Goal: Task Accomplishment & Management: Complete application form

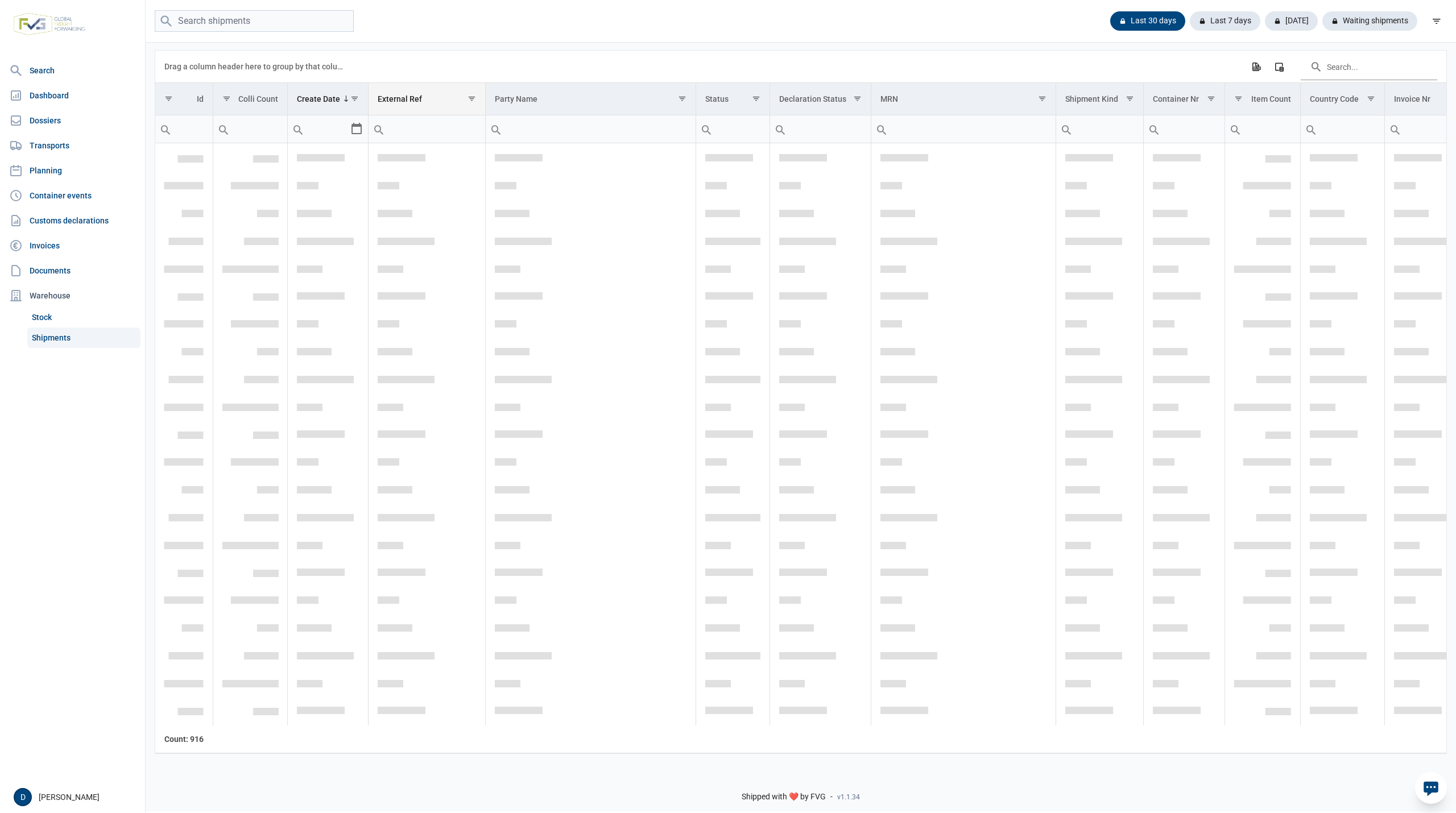
scroll to position [3210, 0]
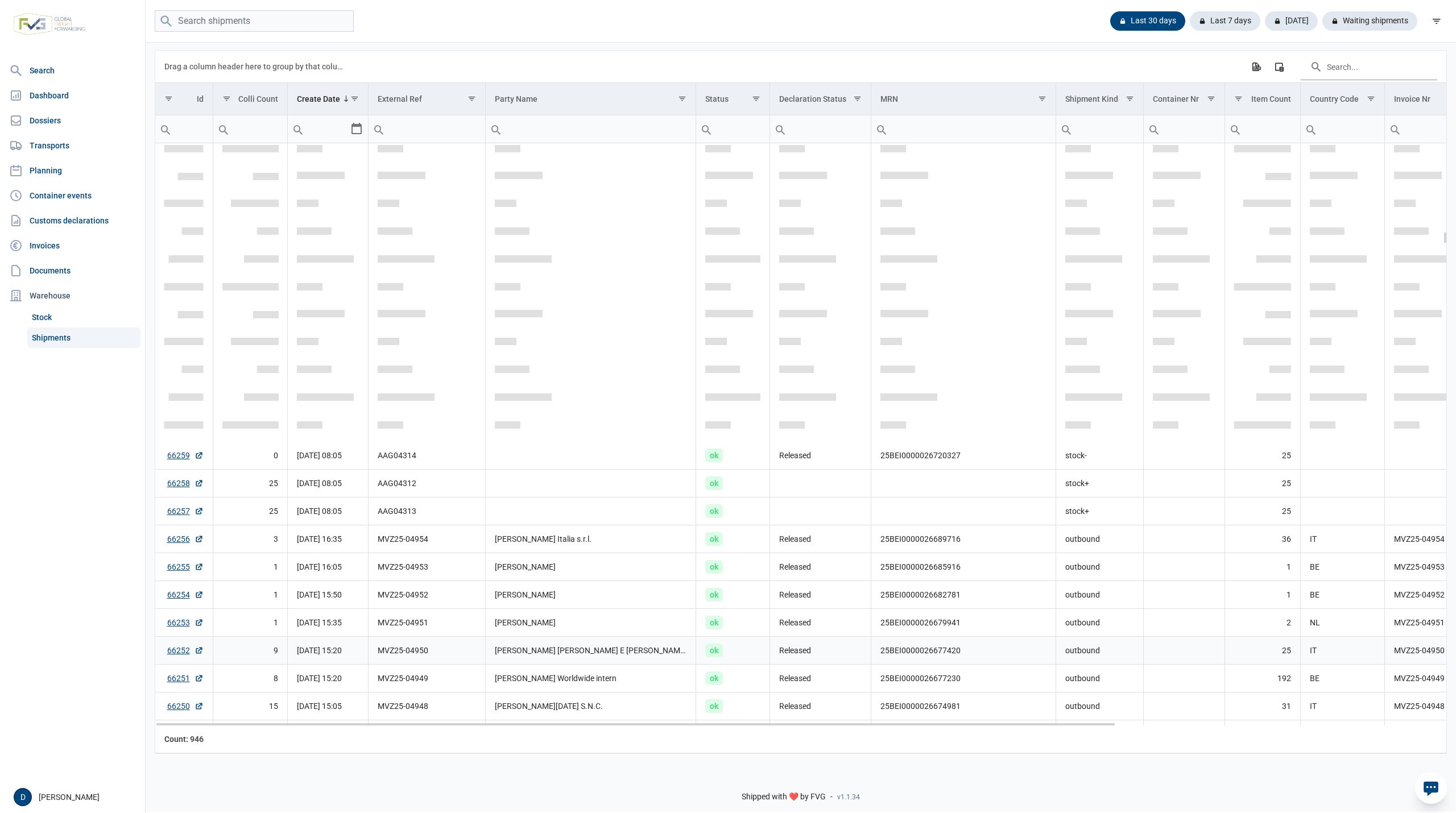
scroll to position [4016, 0]
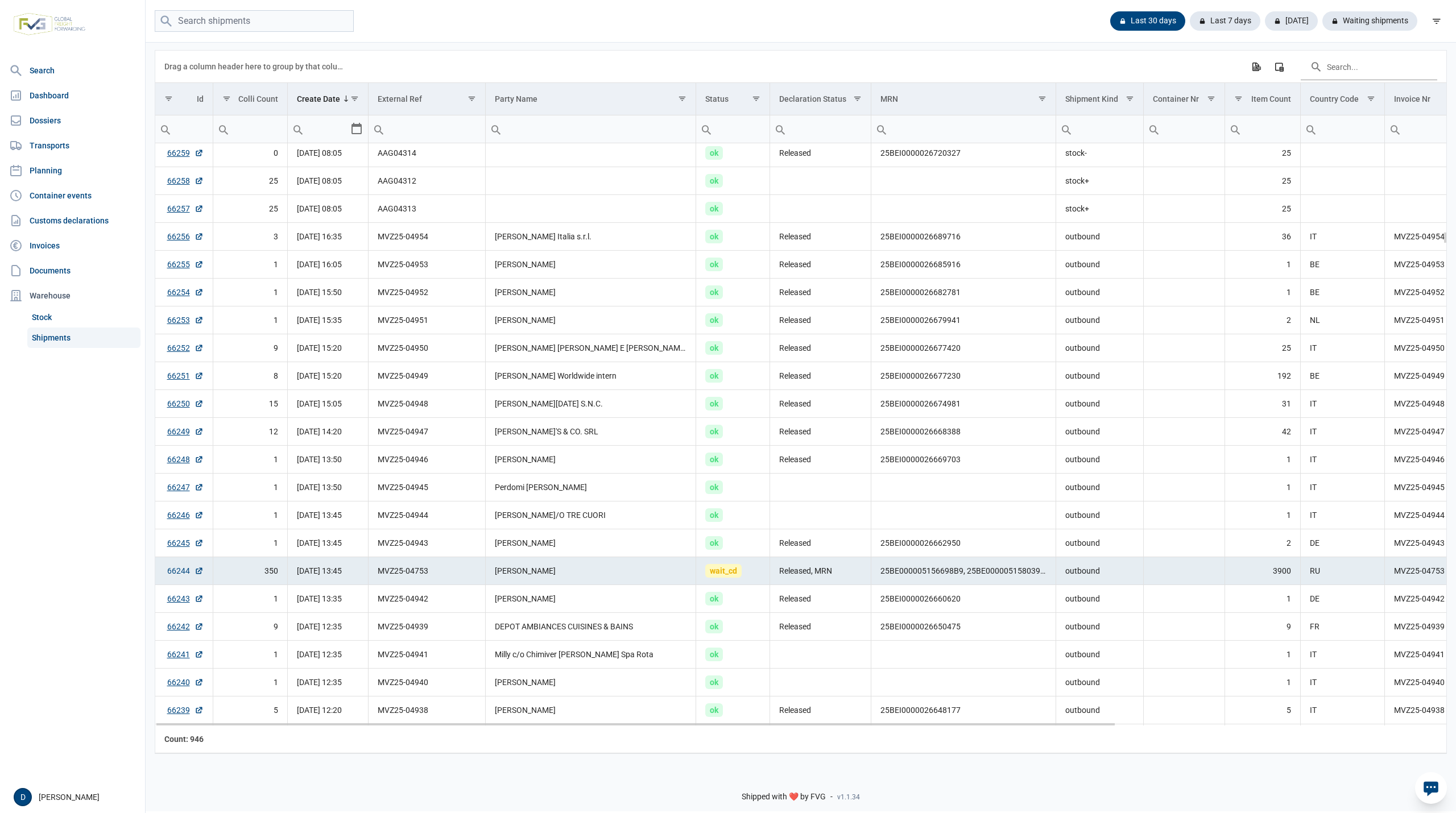
click at [182, 573] on link "66244" at bounding box center [185, 570] width 36 height 11
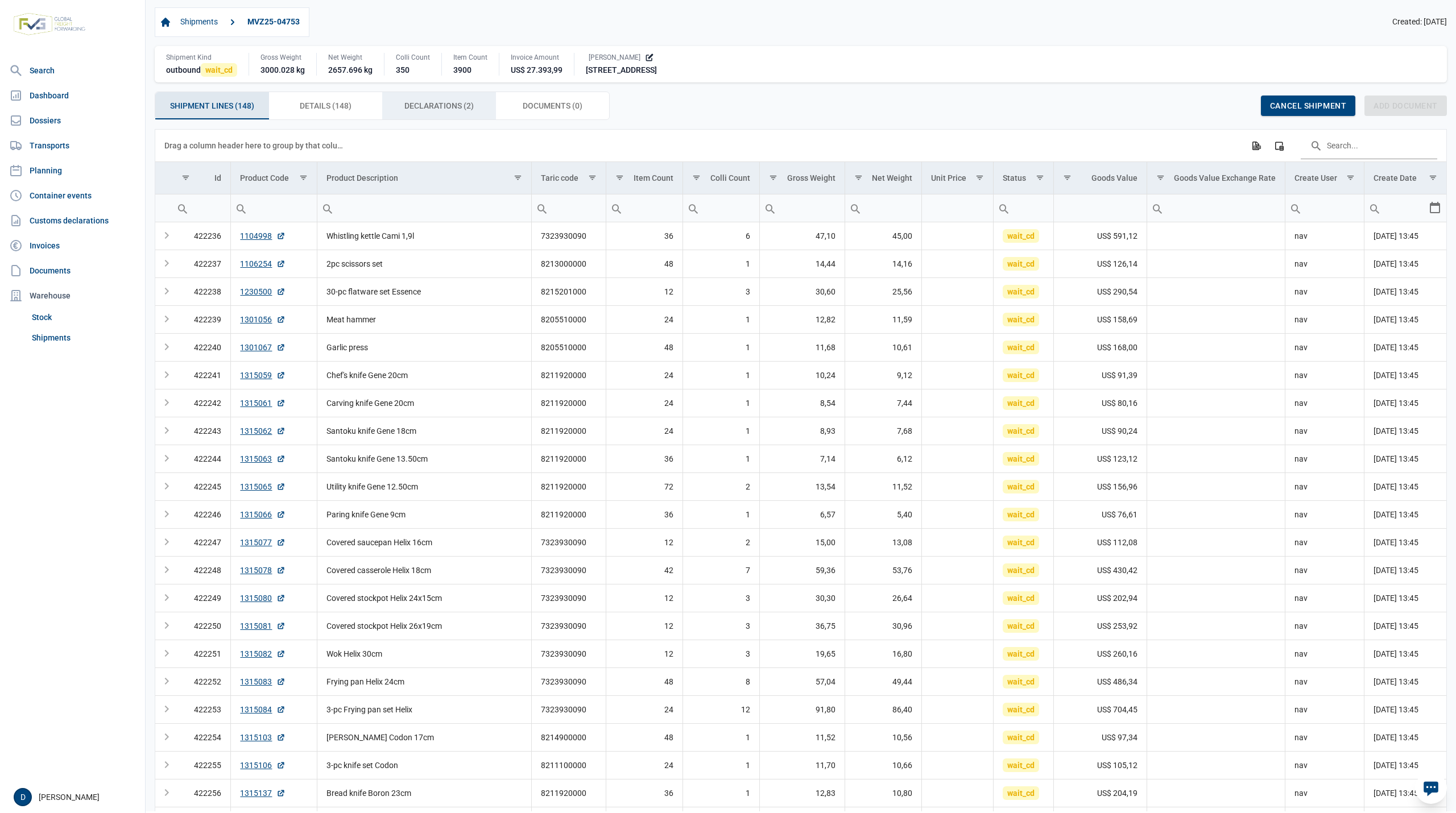
click at [417, 105] on span "Declarations (2) Declarations (2)" at bounding box center [439, 105] width 70 height 14
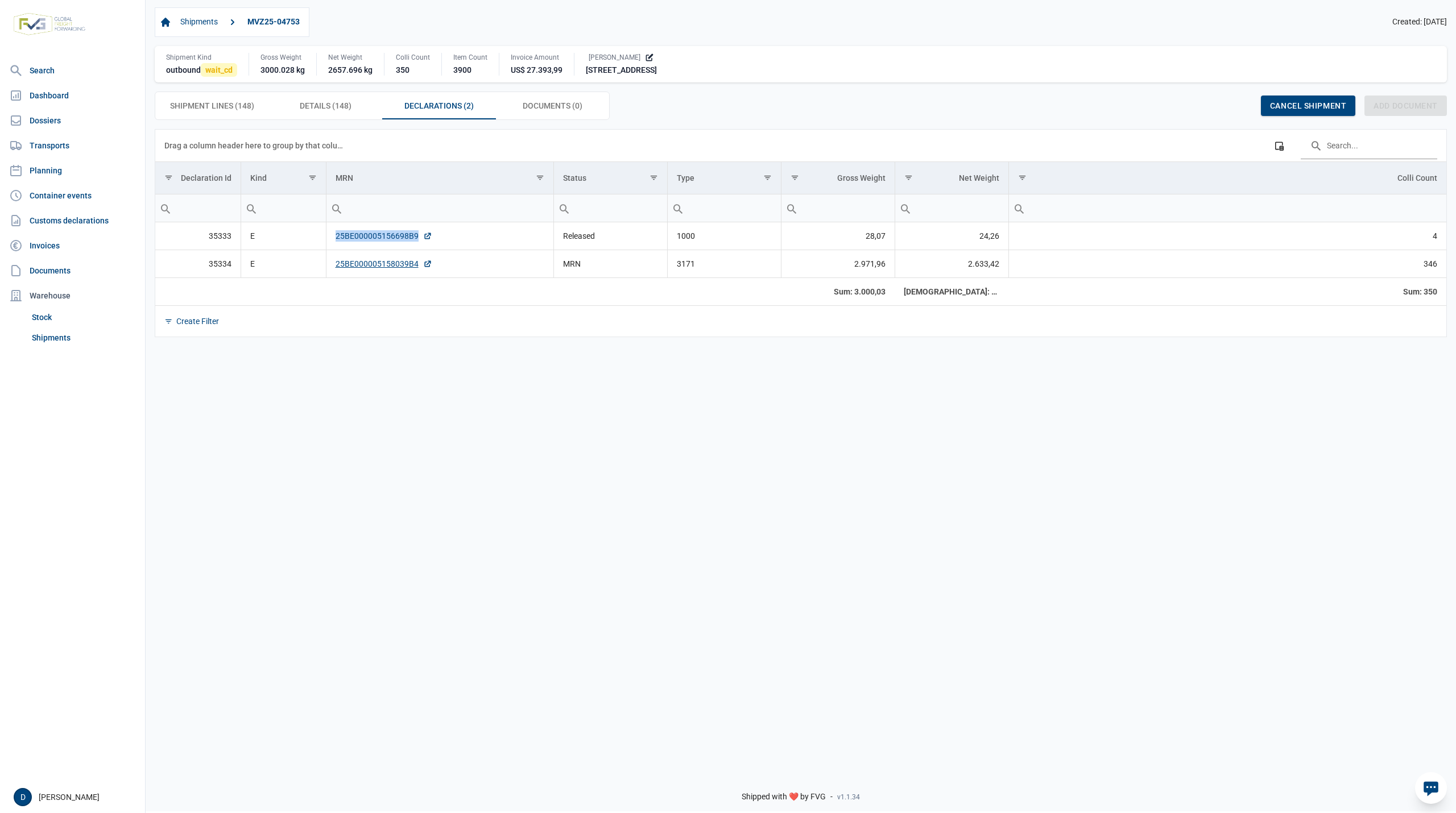
drag, startPoint x: 331, startPoint y: 246, endPoint x: 421, endPoint y: 243, distance: 90.0
click at [421, 243] on td "25BE000005156698B9" at bounding box center [439, 236] width 228 height 28
copy link "25BE000005156698B9"
drag, startPoint x: 333, startPoint y: 272, endPoint x: 369, endPoint y: 273, distance: 36.0
click at [369, 273] on td "25BE000005158039B4" at bounding box center [439, 263] width 228 height 28
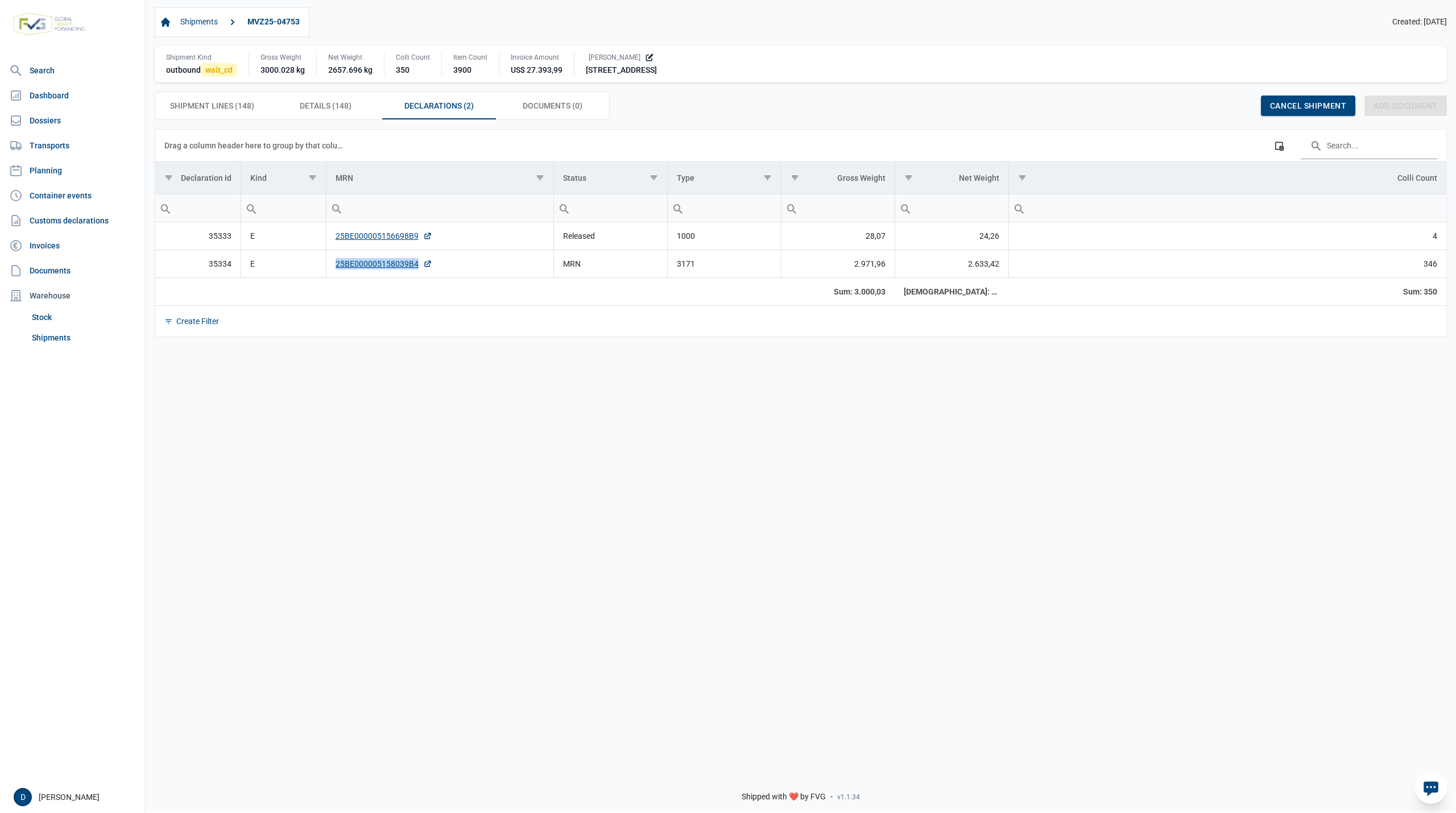
copy link "25BE000005158039B4"
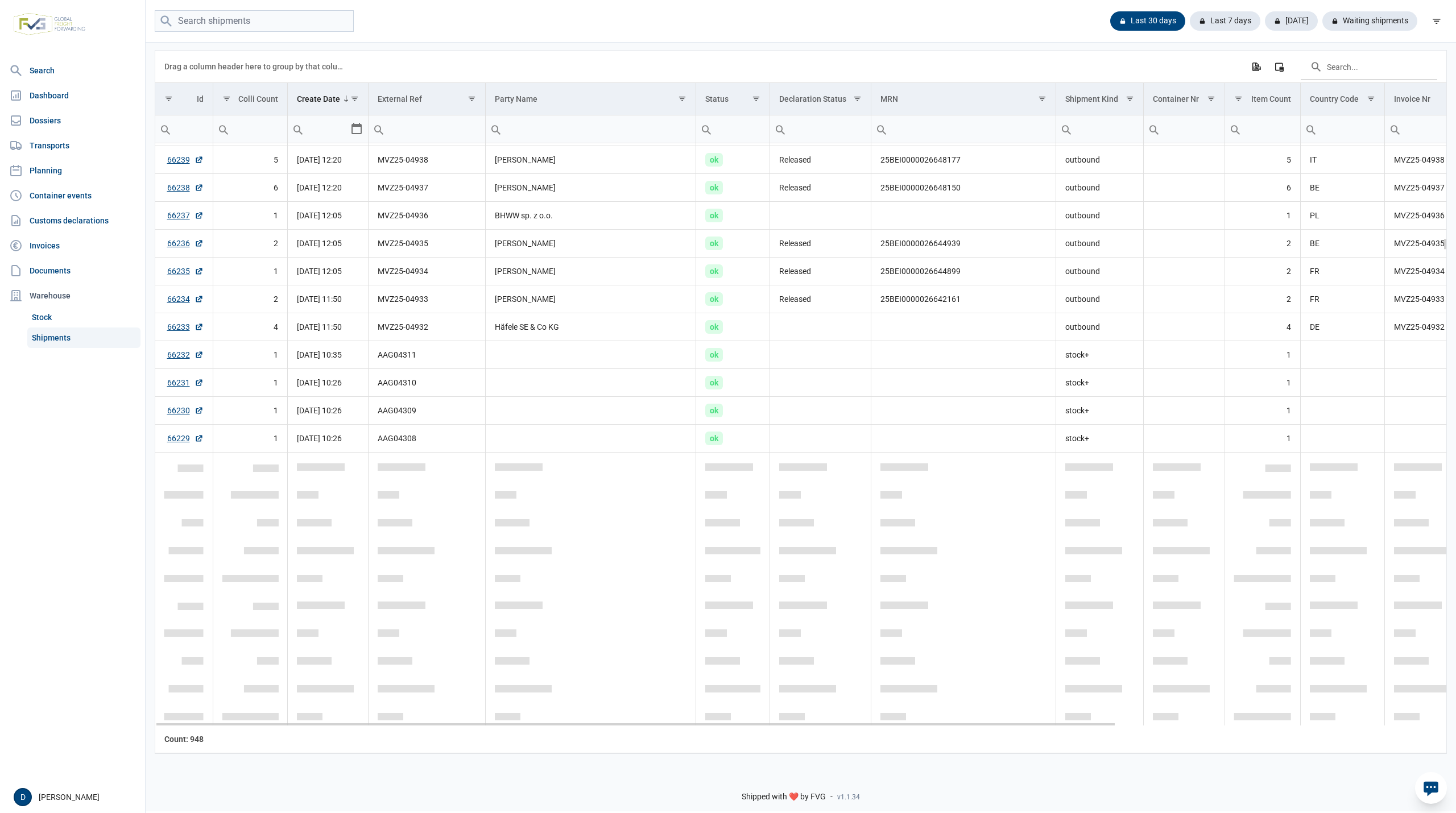
scroll to position [4322, 0]
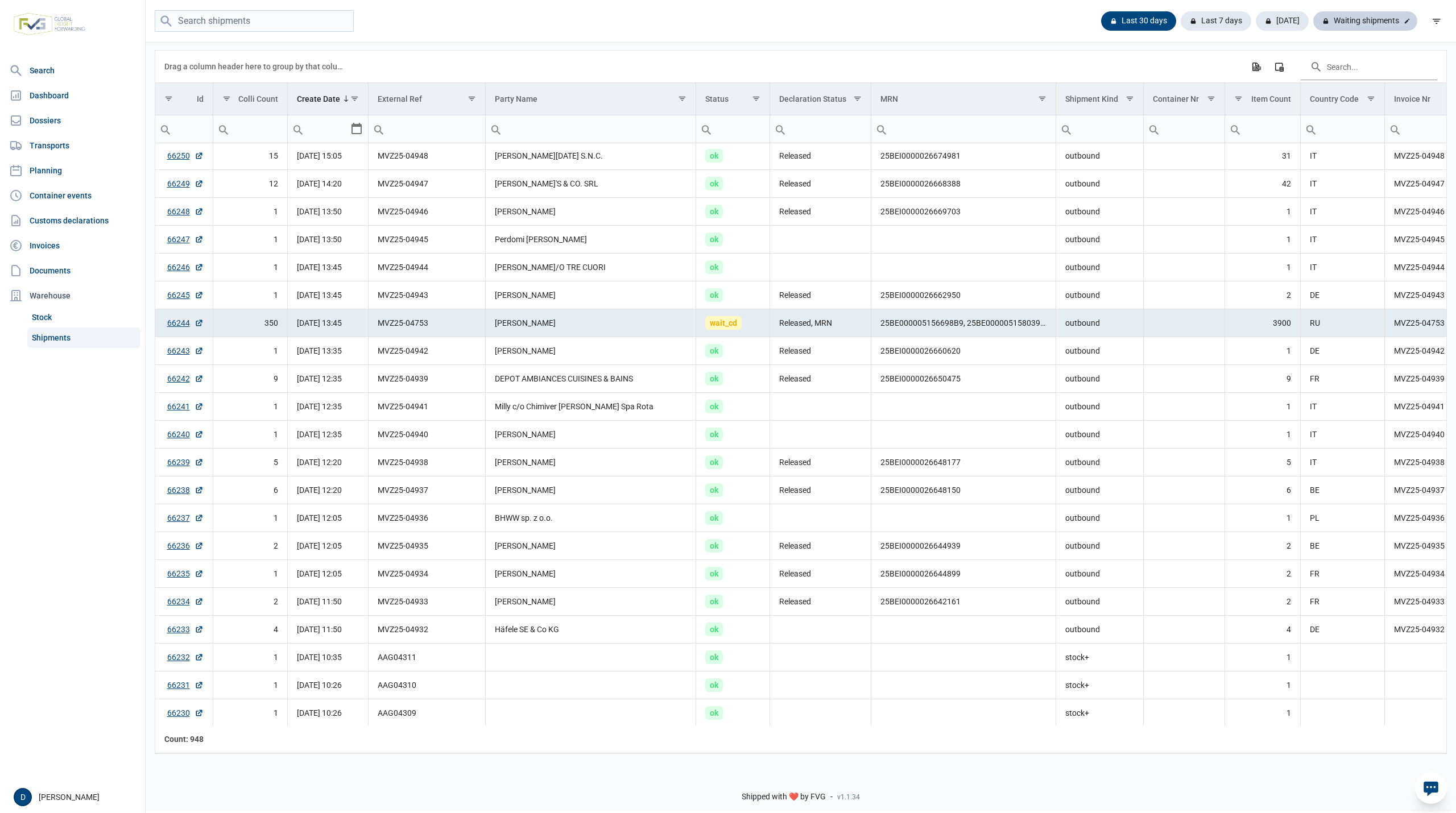
click at [1380, 21] on div "Waiting shipments" at bounding box center [1365, 21] width 104 height 19
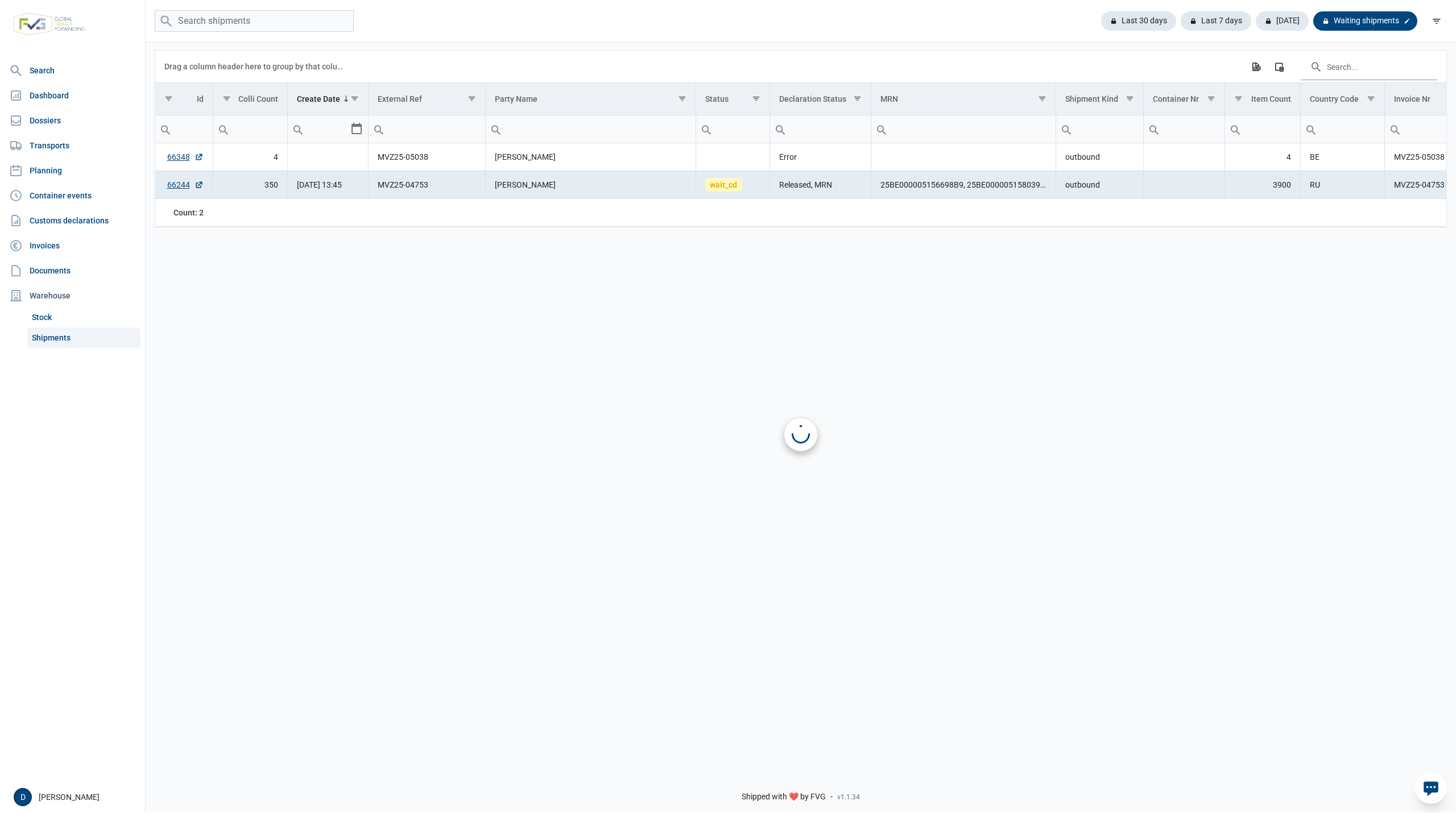
scroll to position [0, 0]
click at [169, 155] on link "66348" at bounding box center [185, 156] width 36 height 11
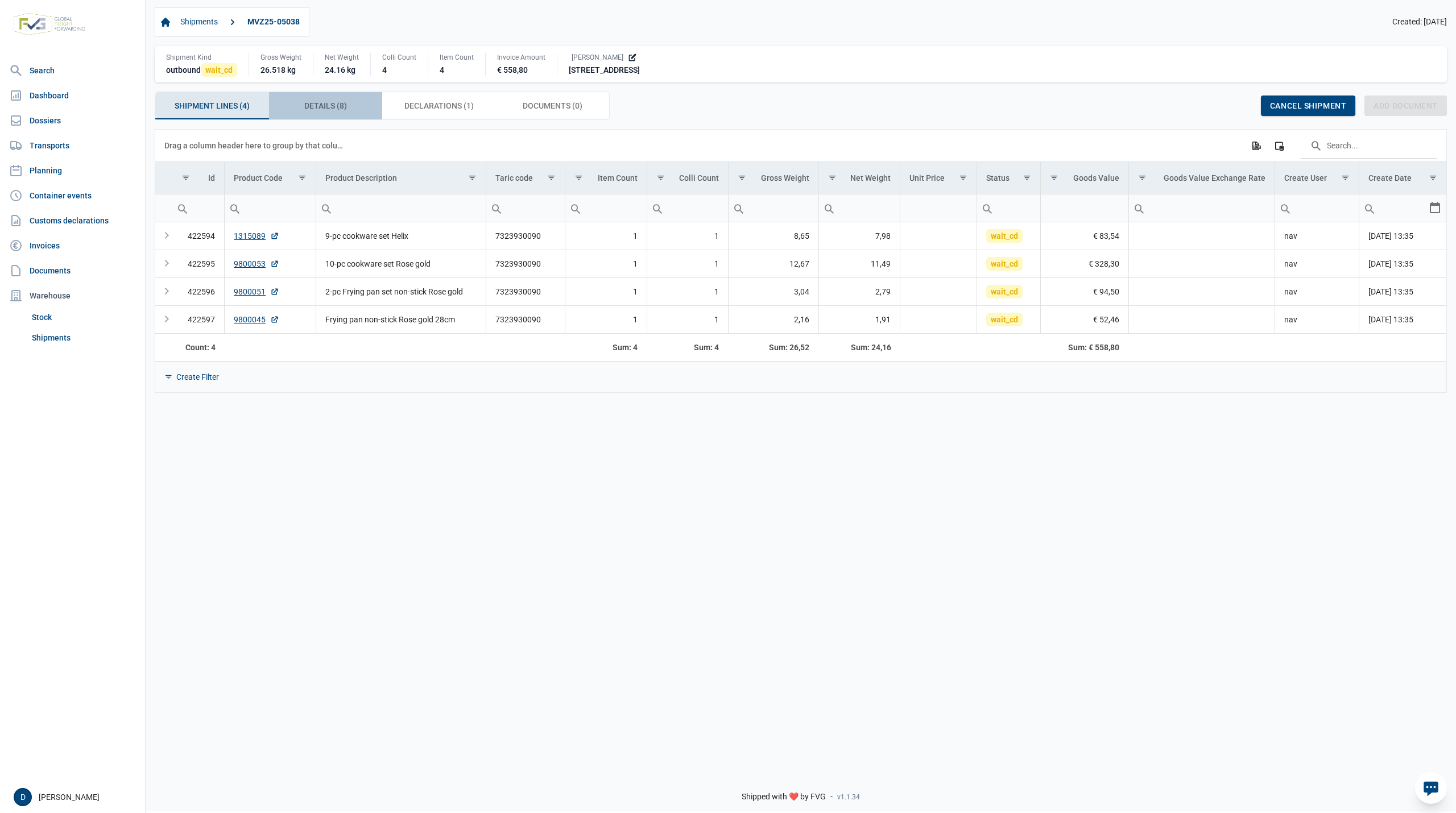
click at [342, 108] on span "Details (8) Details (8)" at bounding box center [326, 105] width 42 height 14
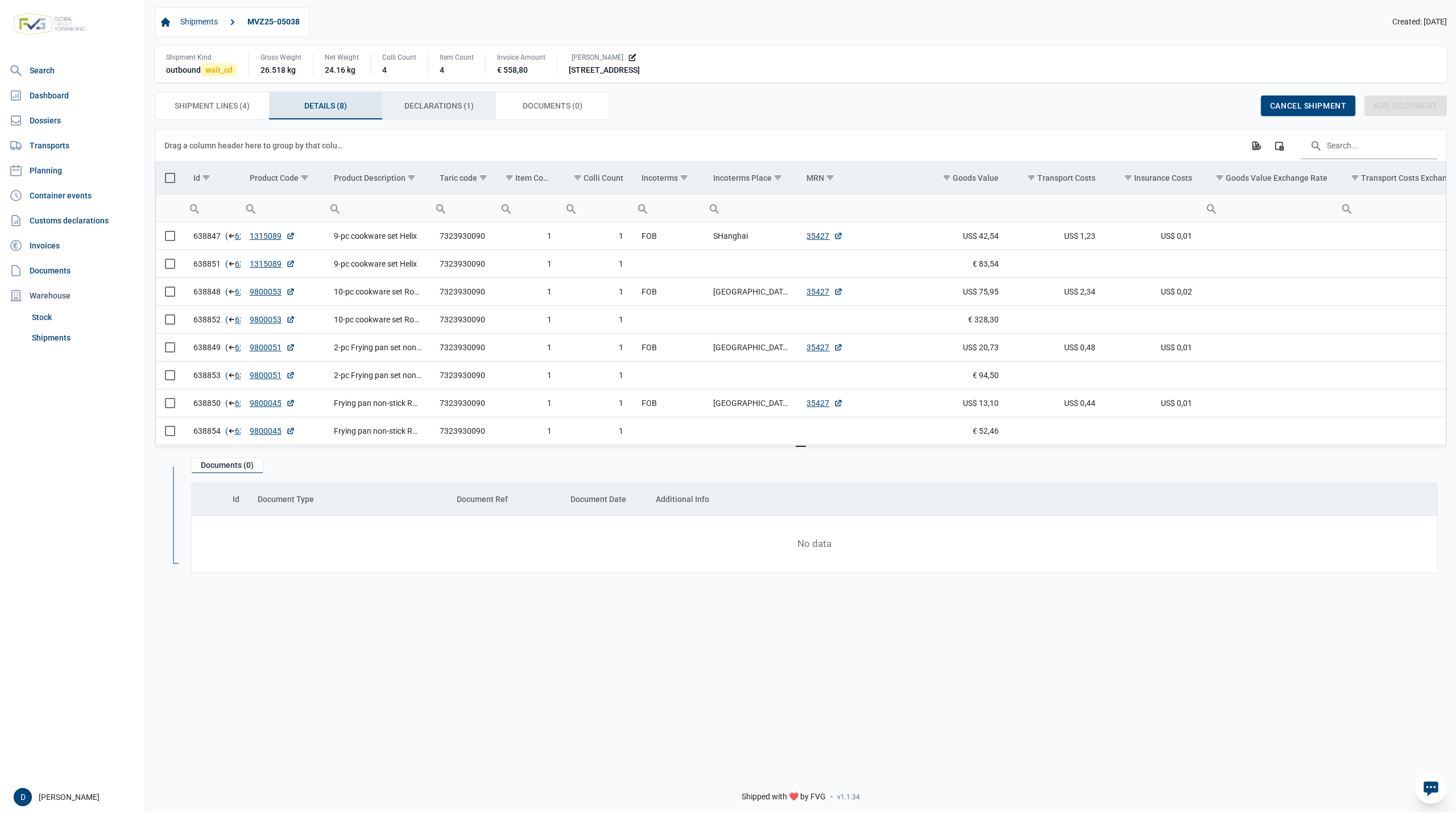
click at [429, 107] on span "Declarations (1) Declarations (1)" at bounding box center [439, 105] width 70 height 14
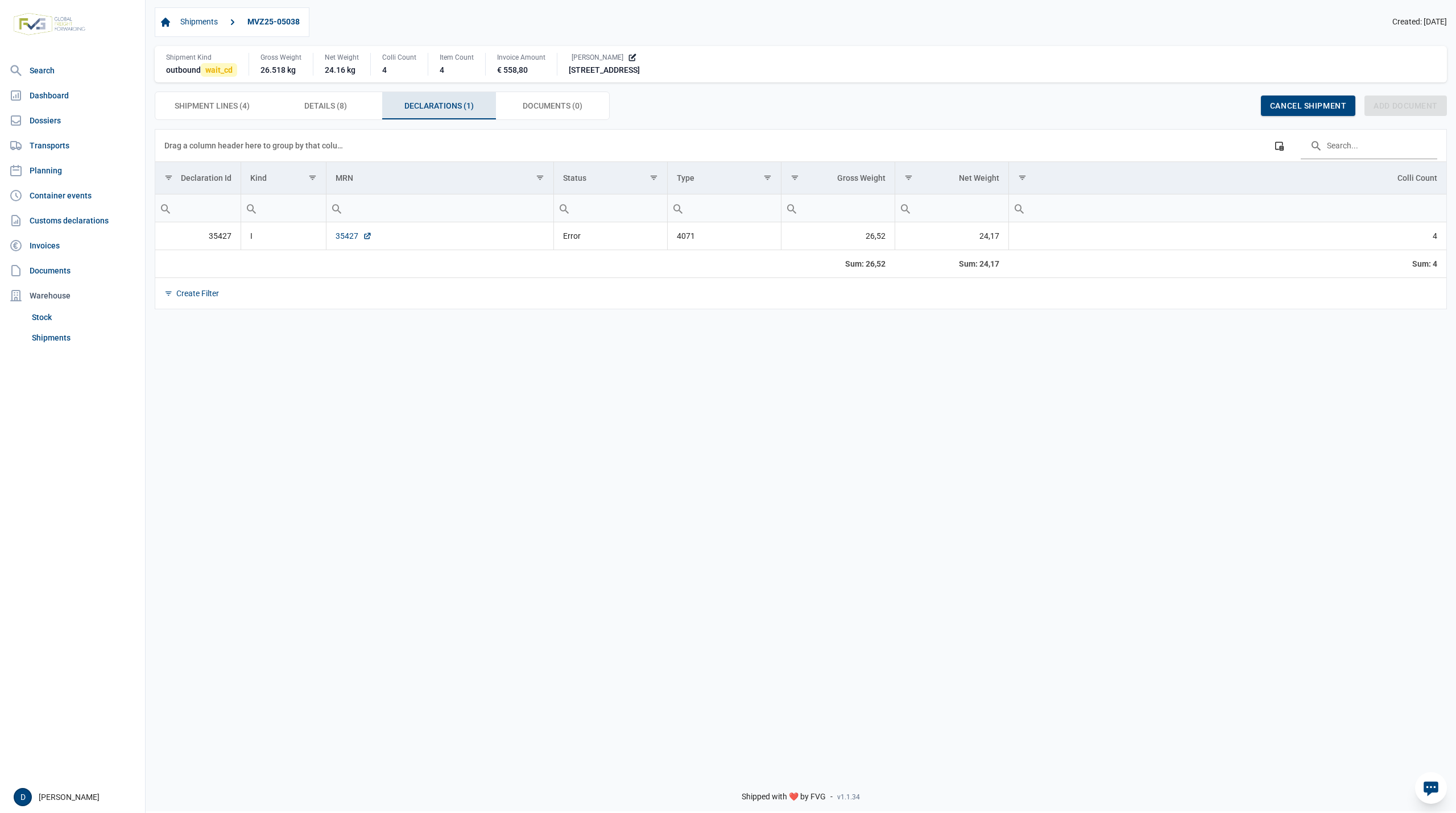
click at [349, 235] on link "35427" at bounding box center [354, 235] width 36 height 11
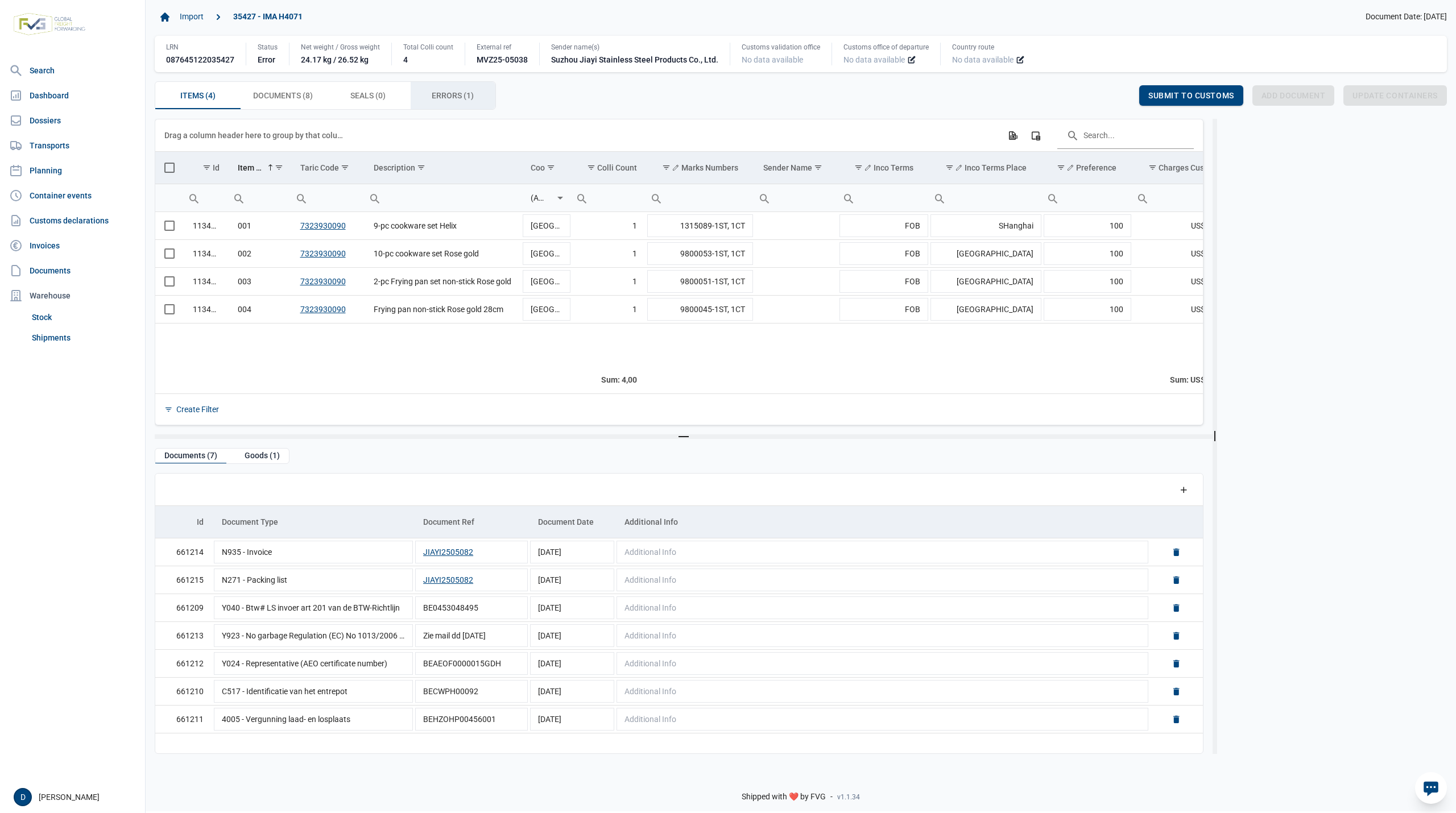
click at [432, 98] on span "Errors (1) Errors (1)" at bounding box center [452, 95] width 42 height 14
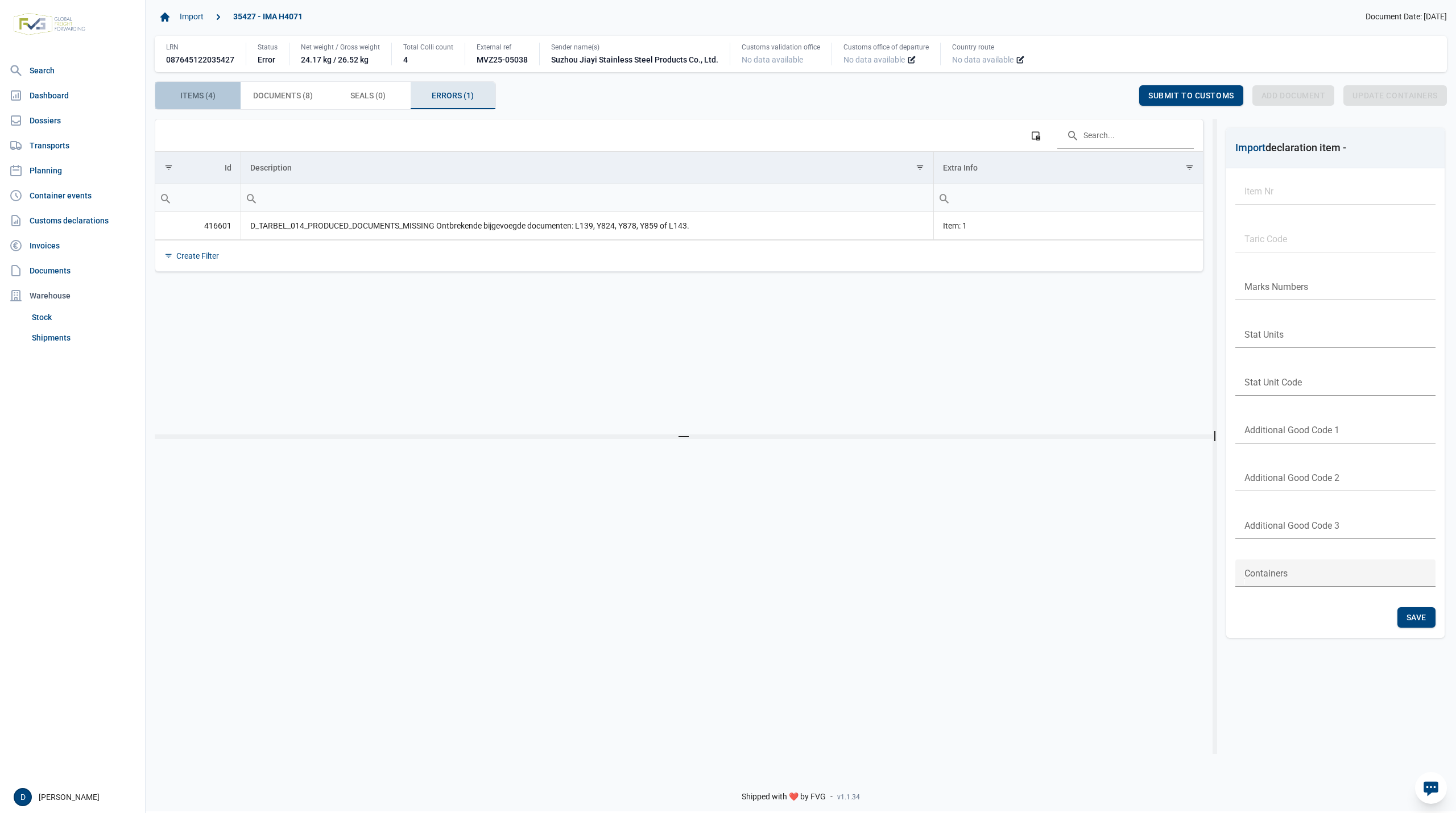
click at [196, 90] on div "Items (4) Items (4)" at bounding box center [198, 95] width 86 height 27
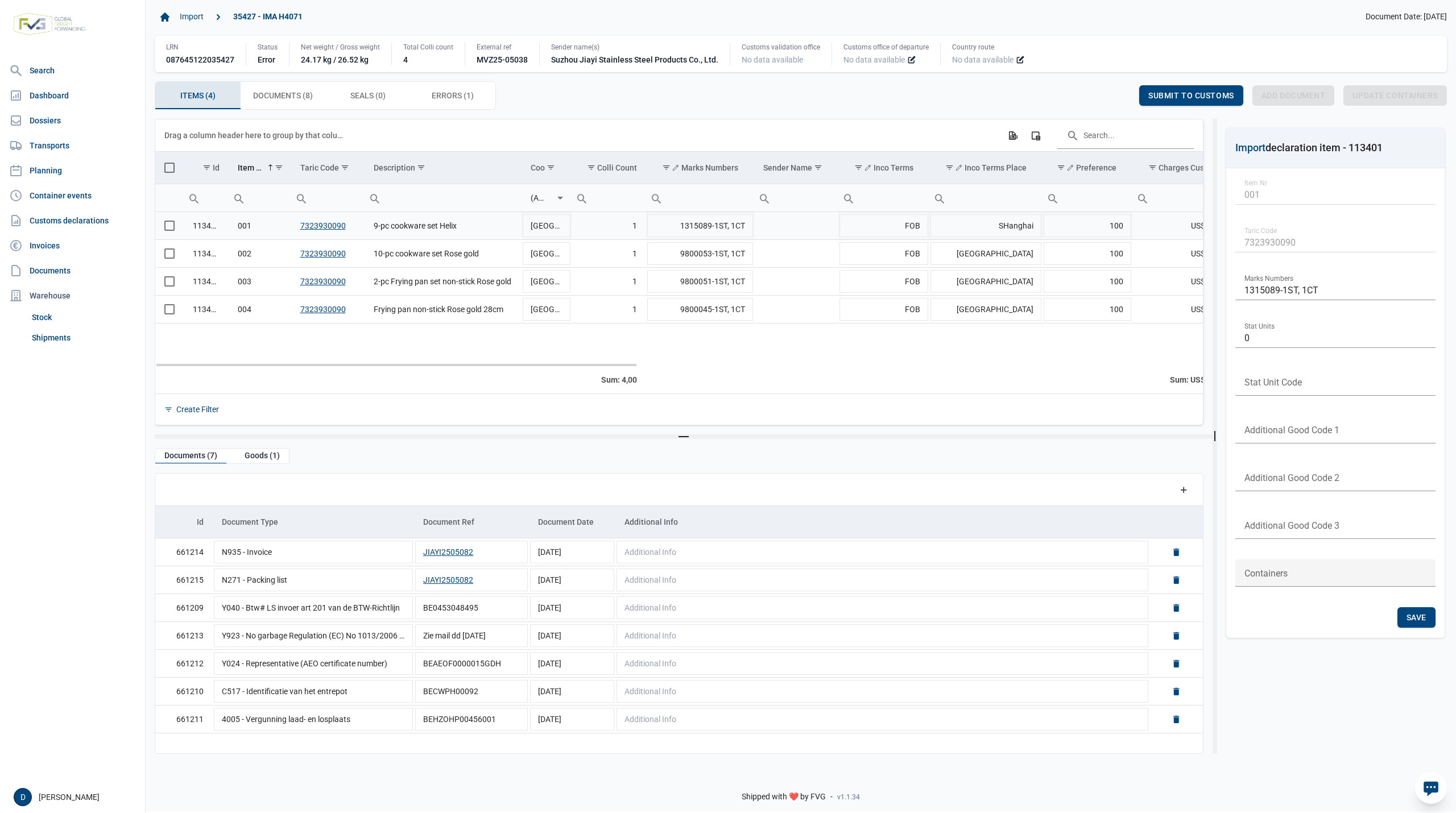
click at [167, 225] on span "Select row" at bounding box center [169, 225] width 10 height 10
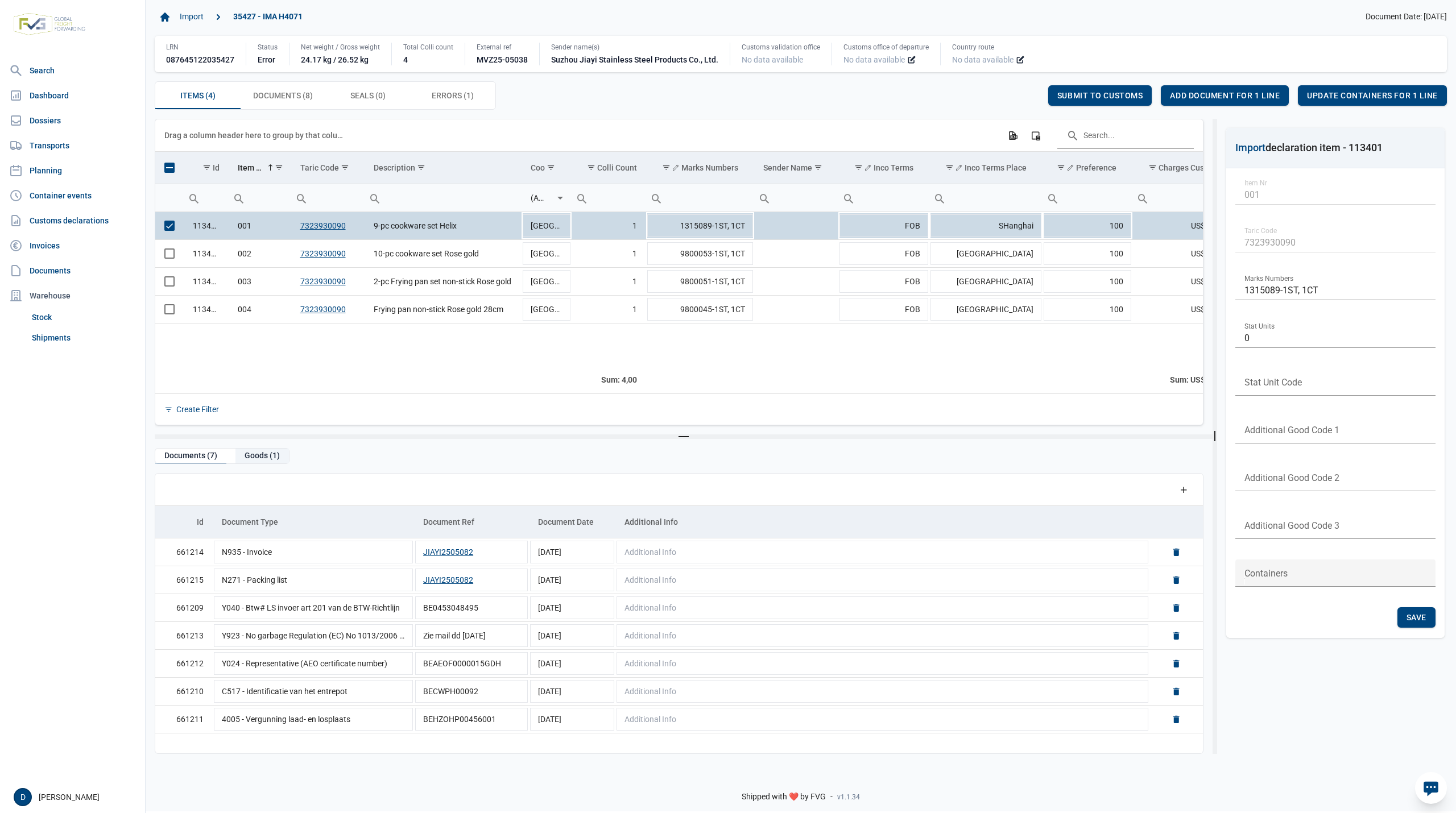
click at [264, 457] on div "Goods (1)" at bounding box center [262, 456] width 54 height 15
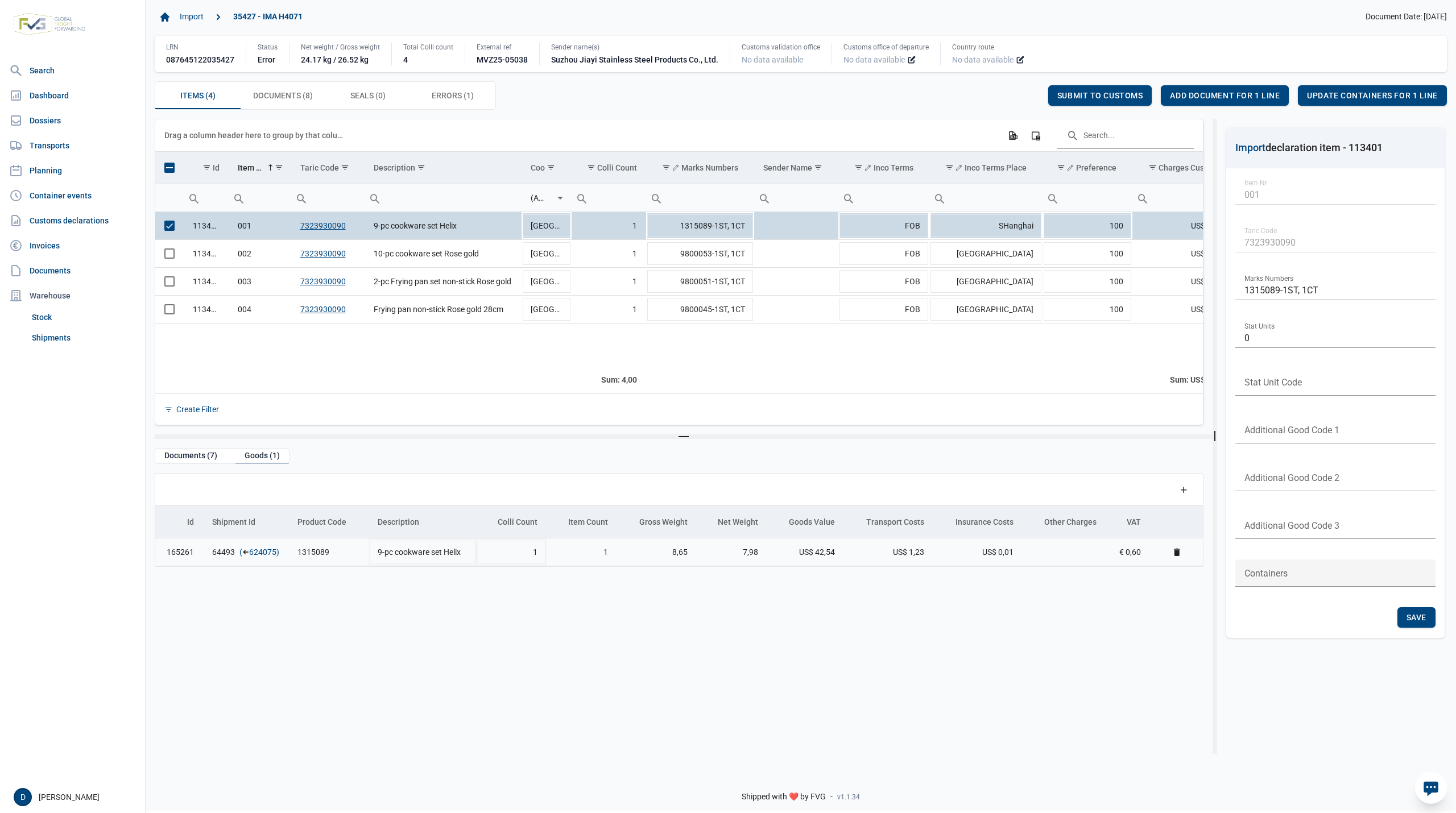
click at [259, 553] on link "624075" at bounding box center [263, 552] width 27 height 11
click at [1192, 94] on span "Add document for 1 line" at bounding box center [1225, 95] width 110 height 9
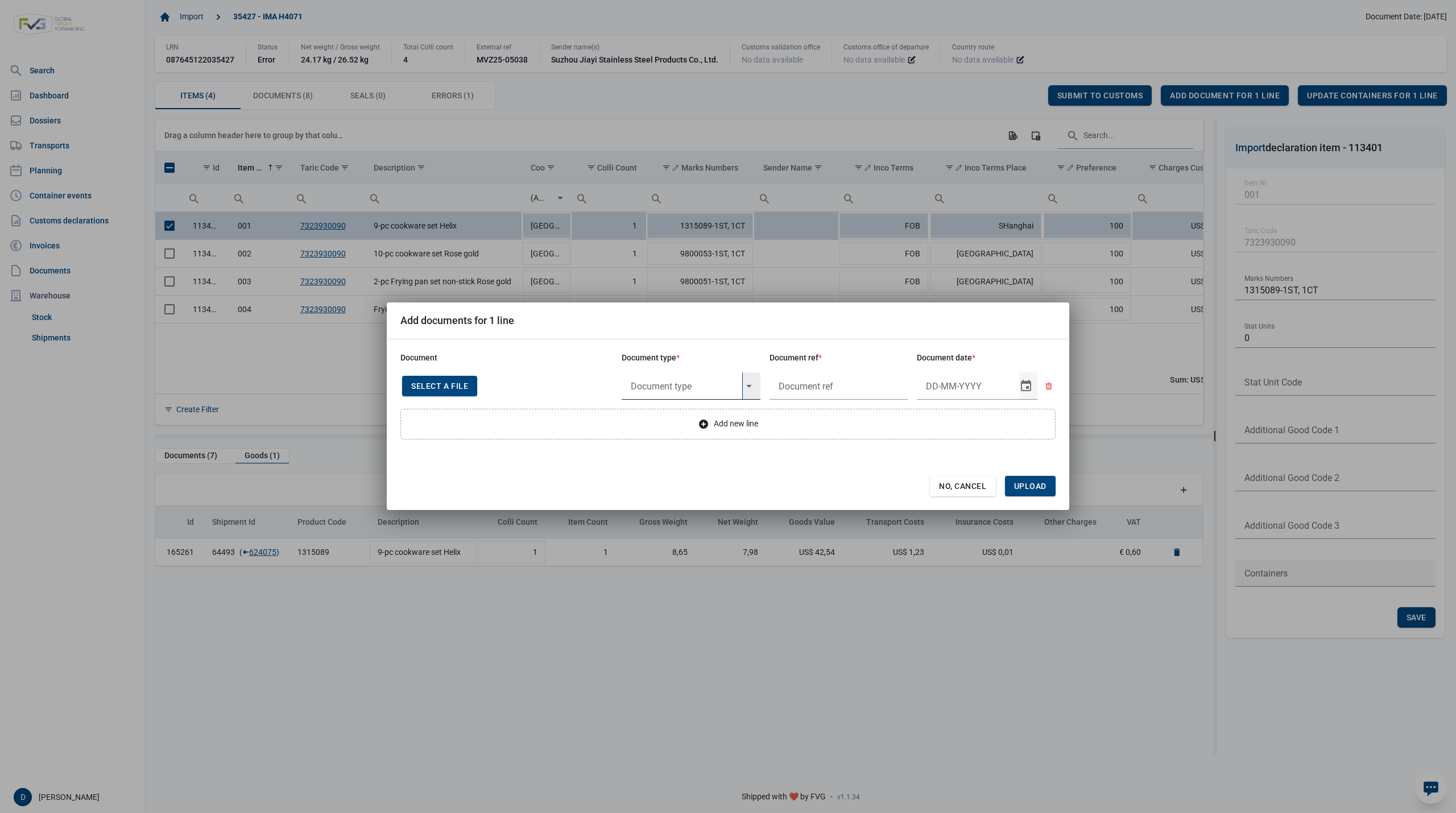
click at [683, 383] on input "text" at bounding box center [682, 386] width 121 height 27
click at [684, 414] on div "Y824 - Bewijs lvo van ijzer/staalbasisproducten" at bounding box center [691, 418] width 139 height 27
type input "Y824 - Bewijs lvo van ijzer/staalbasisproducten"
click at [821, 390] on input "text" at bounding box center [838, 386] width 139 height 27
type input "."
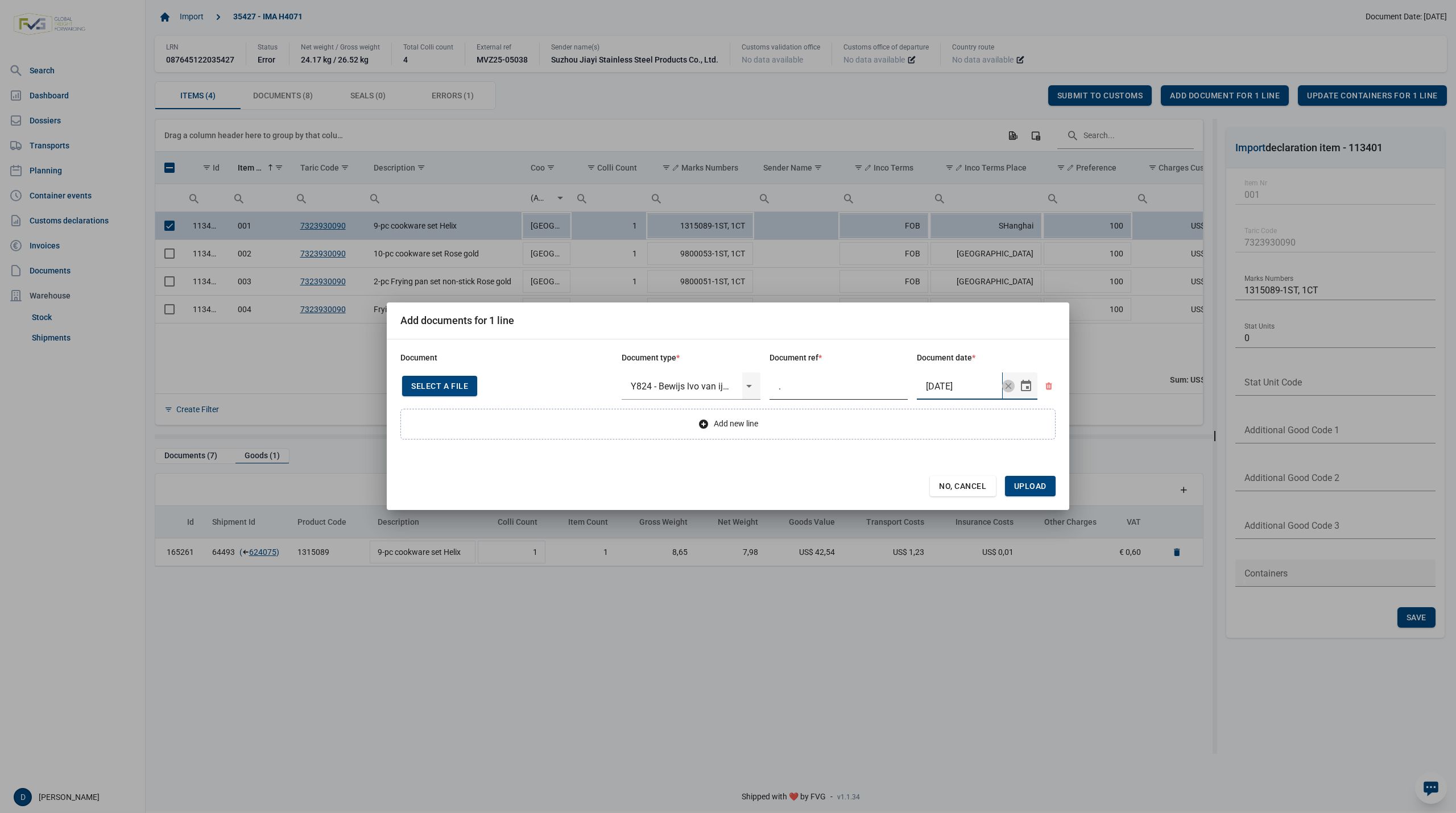
type input "13-5-2025"
click at [1034, 485] on span "Upload" at bounding box center [1030, 486] width 33 height 9
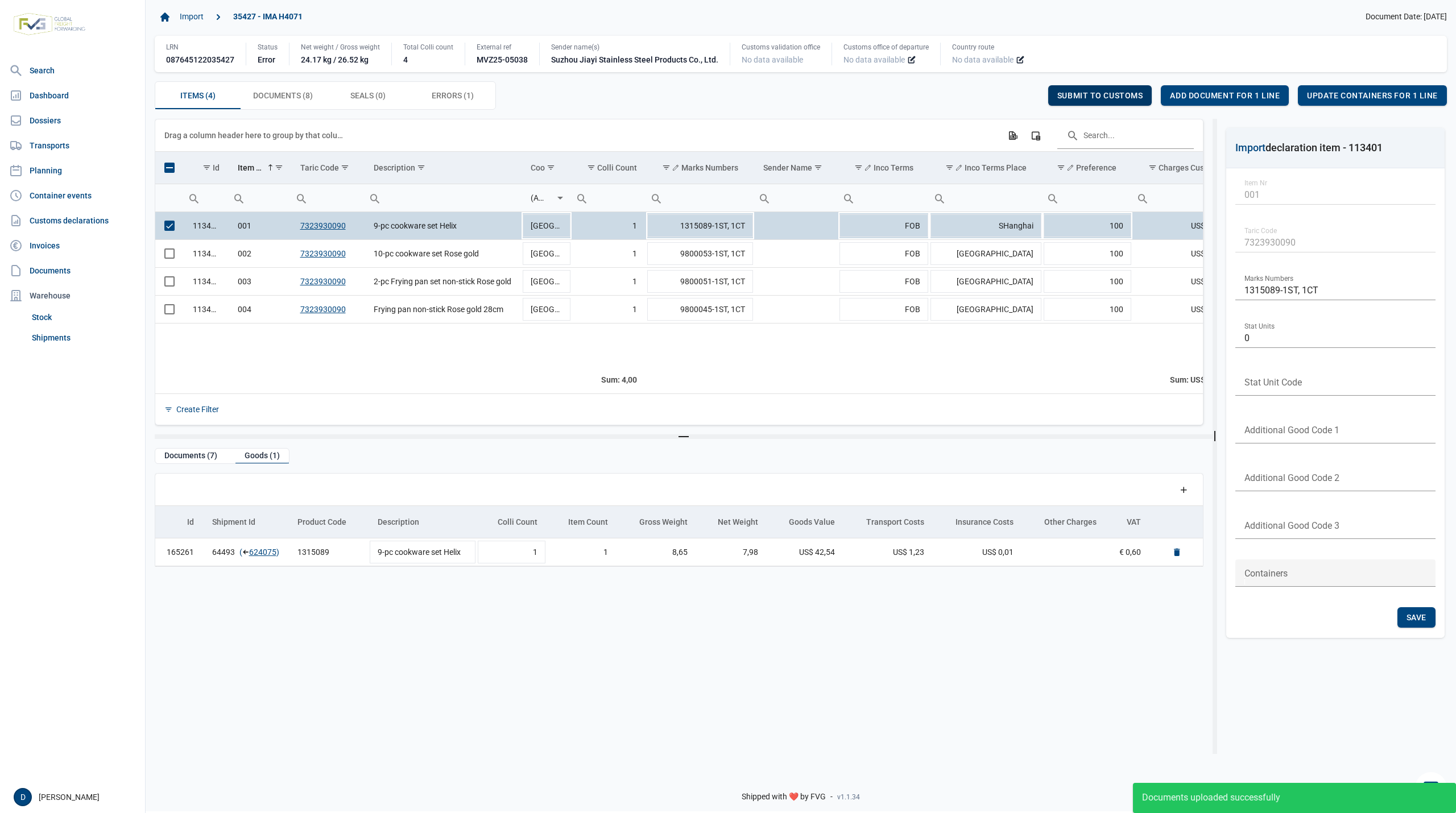
click at [1124, 94] on span "Submit to customs" at bounding box center [1100, 95] width 86 height 9
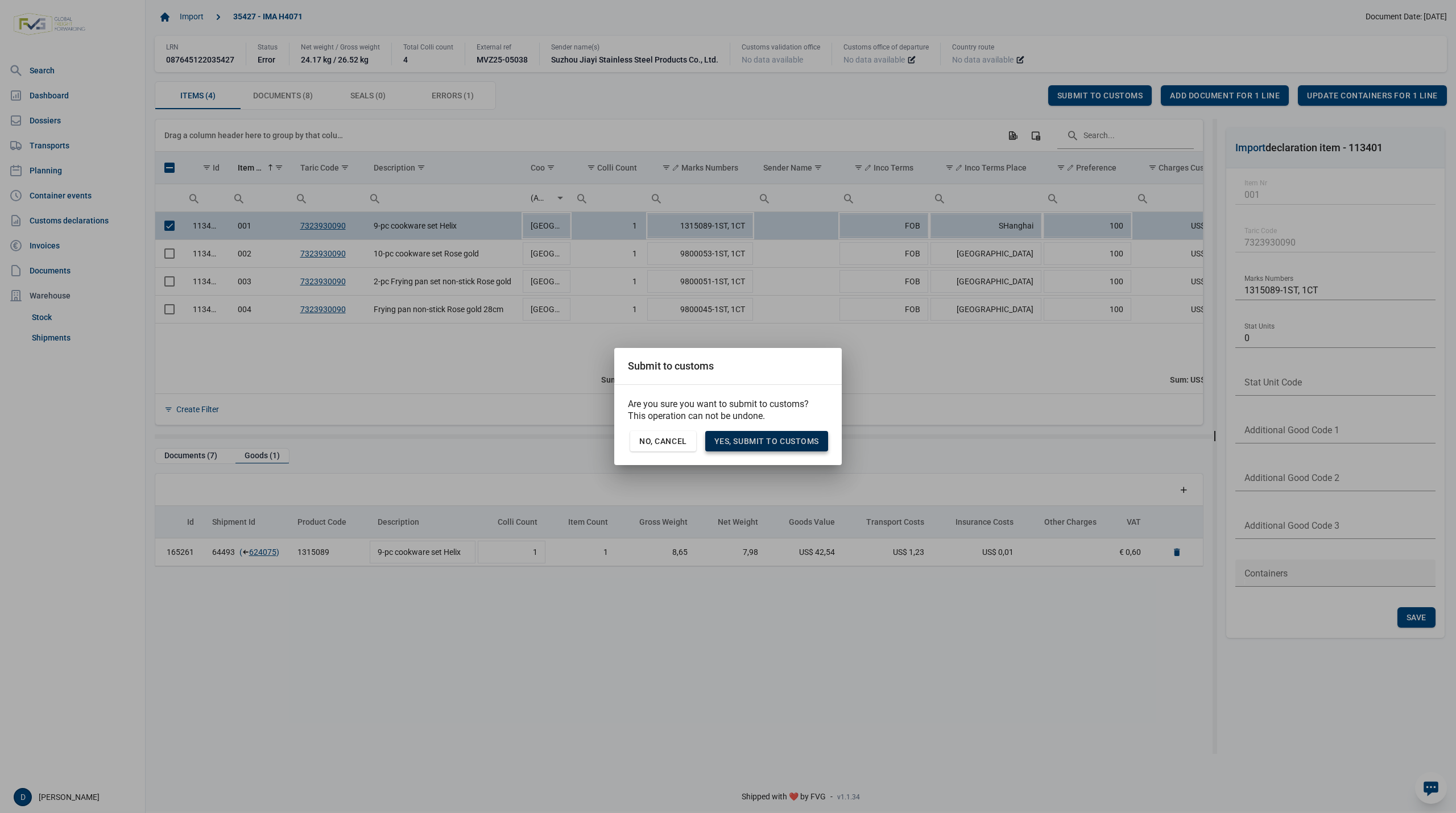
click at [778, 449] on div "Yes, Submit to customs" at bounding box center [766, 441] width 123 height 21
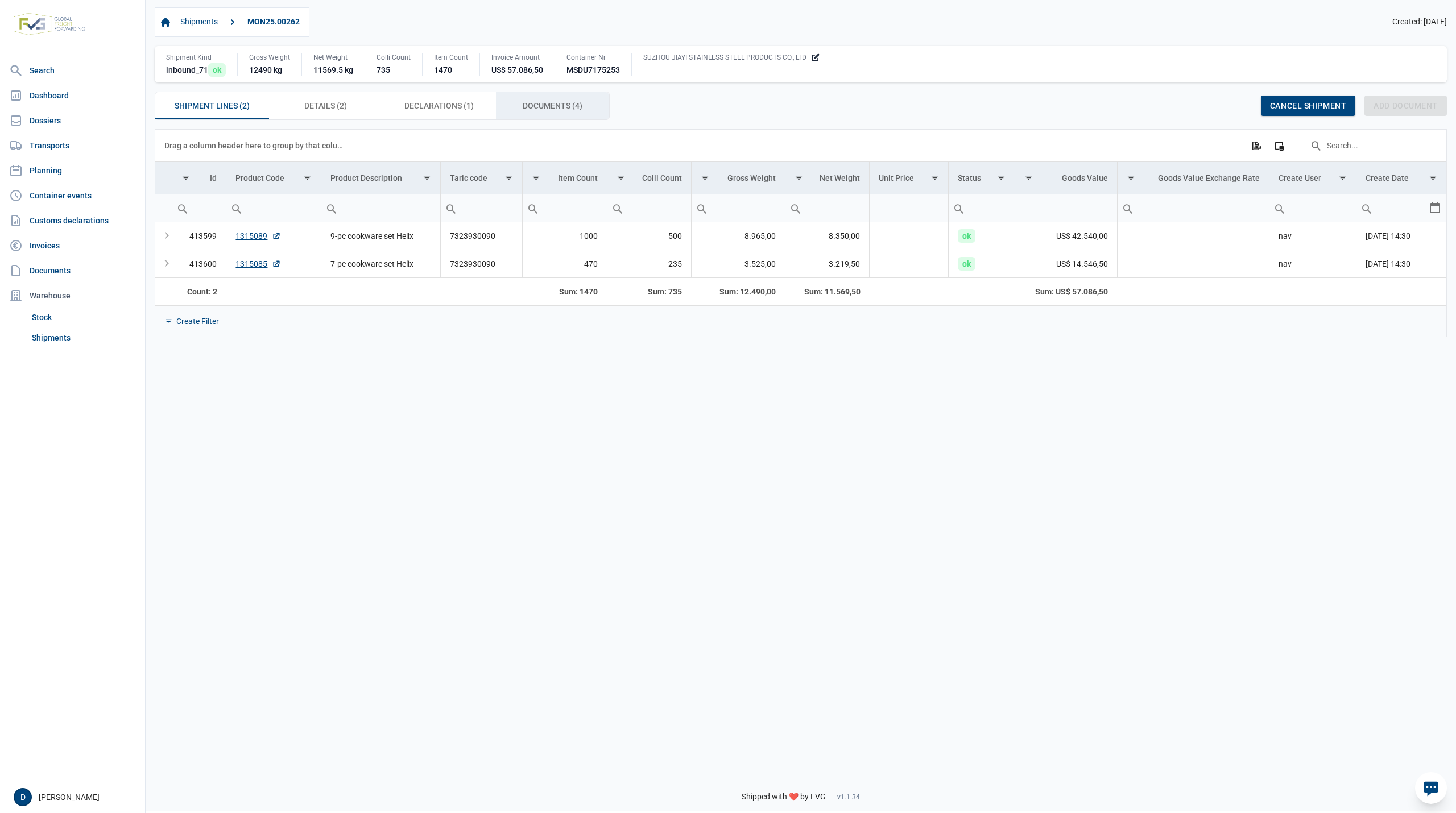
click at [546, 107] on span "Documents (4) Documents (4)" at bounding box center [553, 105] width 60 height 14
